Goal: Transaction & Acquisition: Subscribe to service/newsletter

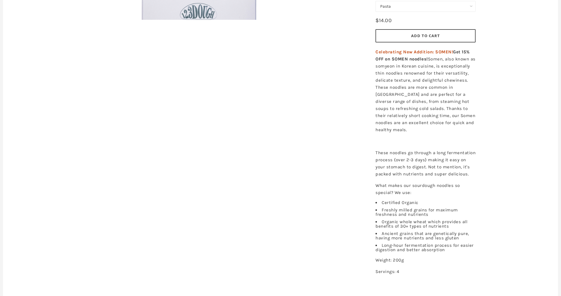
scroll to position [66, 0]
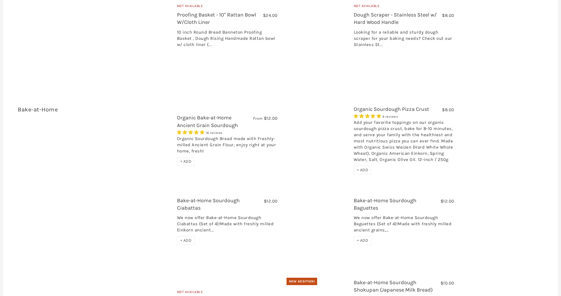
scroll to position [989, 0]
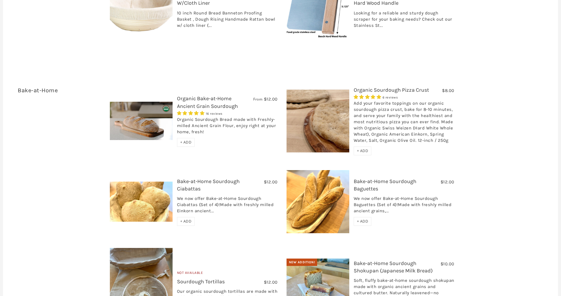
click at [193, 95] on link "Organic Bake-at-Home Ancient Grain Sourdough" at bounding box center [207, 102] width 61 height 14
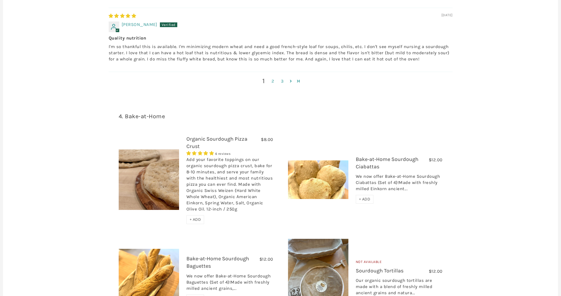
scroll to position [1029, 0]
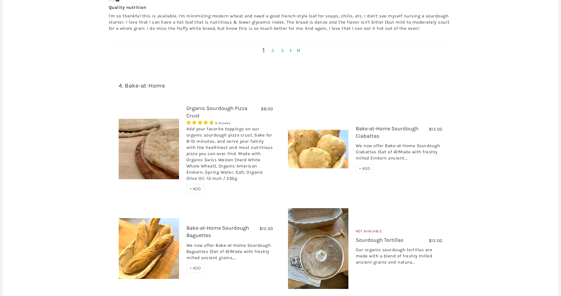
click at [364, 237] on link "Sourdough Tortillas" at bounding box center [380, 240] width 48 height 6
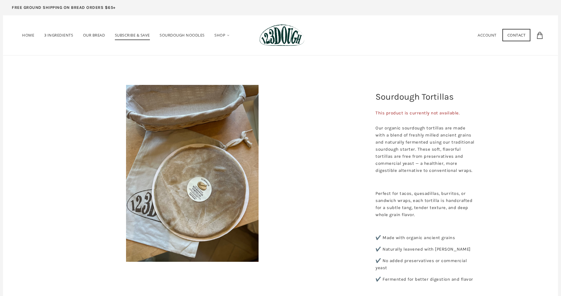
click at [145, 36] on span "Subscribe & Save" at bounding box center [132, 36] width 35 height 8
